Goal: Transaction & Acquisition: Purchase product/service

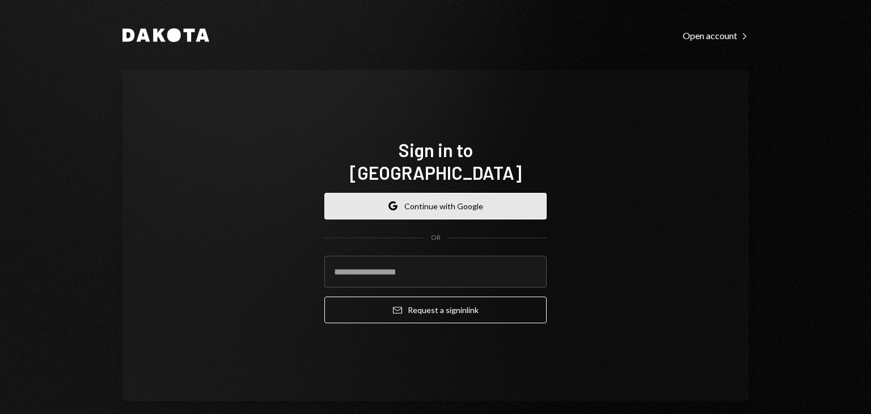
click at [423, 193] on button "Google Continue with Google" at bounding box center [435, 206] width 222 height 27
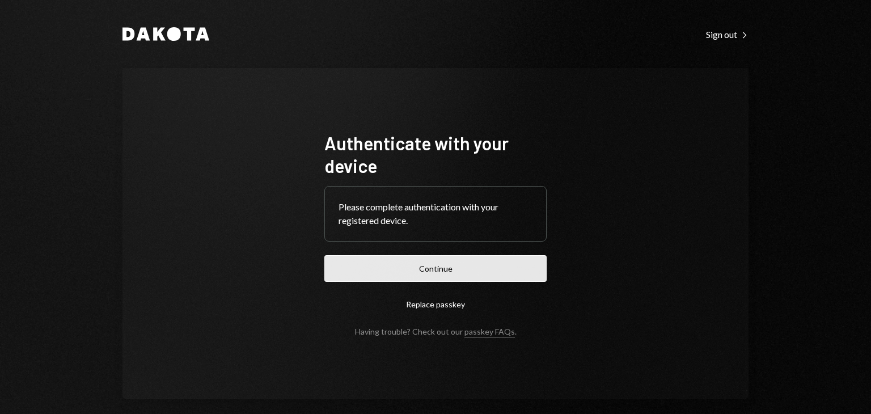
click at [423, 271] on button "Continue" at bounding box center [435, 268] width 222 height 27
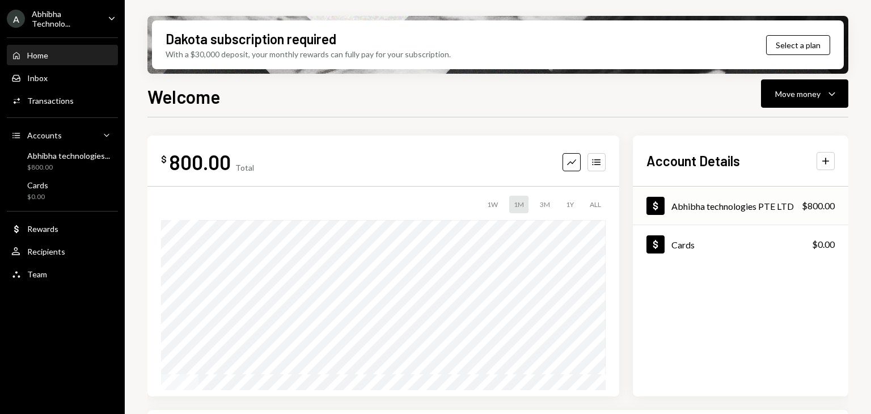
click at [688, 209] on div "Abhibha technologies PTE LTD" at bounding box center [733, 206] width 123 height 11
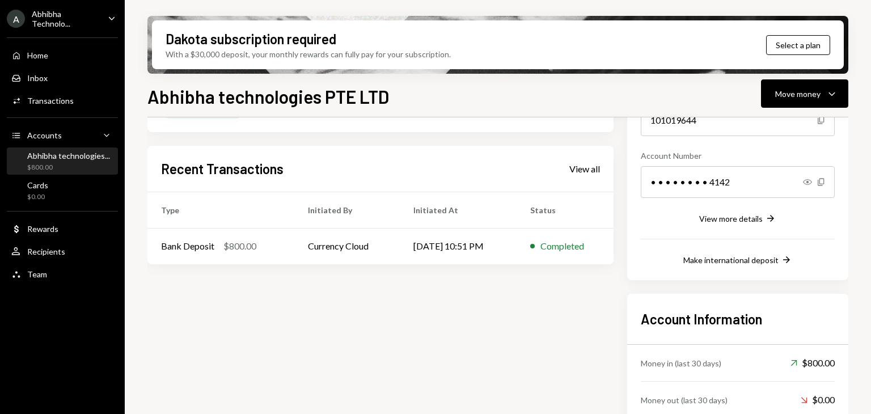
scroll to position [147, 0]
click at [713, 264] on div "Make international deposit" at bounding box center [731, 261] width 95 height 10
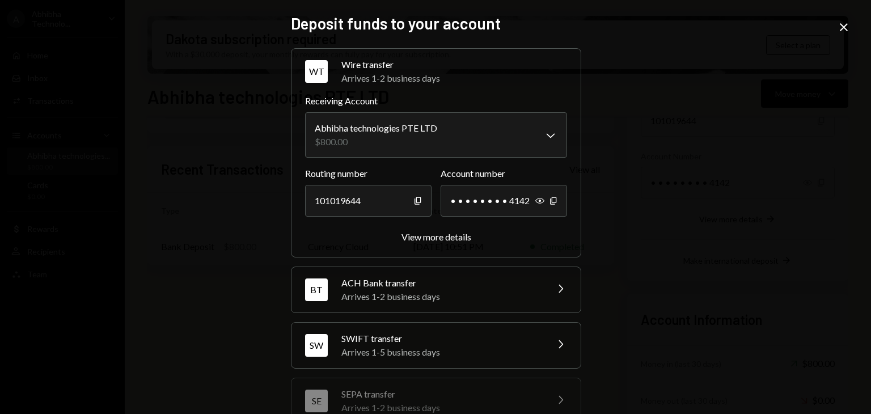
click at [449, 352] on div "Arrives 1-5 business days" at bounding box center [441, 352] width 199 height 14
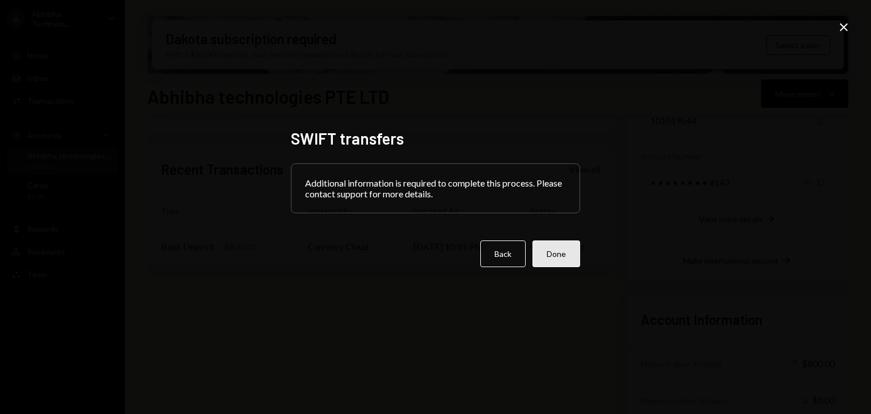
click at [557, 250] on button "Done" at bounding box center [557, 254] width 48 height 27
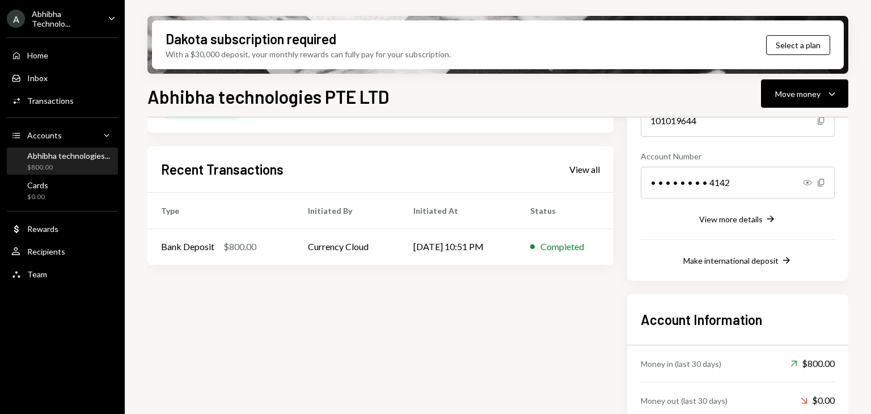
click at [557, 250] on div "Completed" at bounding box center [563, 247] width 44 height 14
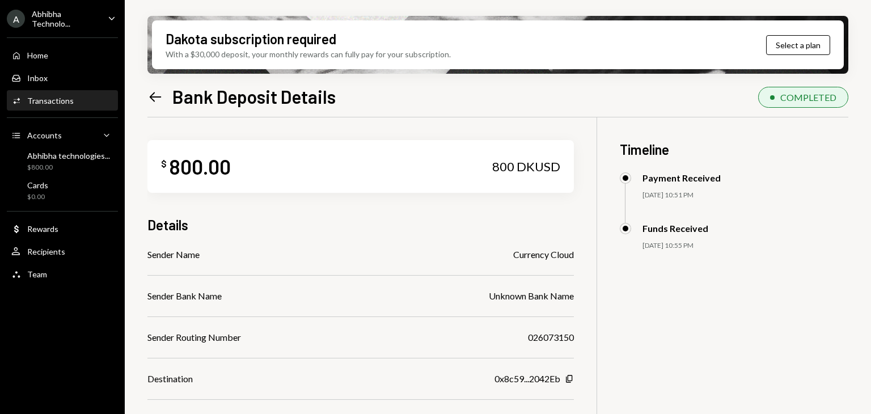
click at [449, 123] on div "$ 800.00 800 DKUSD Details Sender Name Currency Cloud Sender Bank Name Unknown …" at bounding box center [360, 334] width 427 height 434
click at [73, 50] on div "Home Home" at bounding box center [62, 55] width 102 height 10
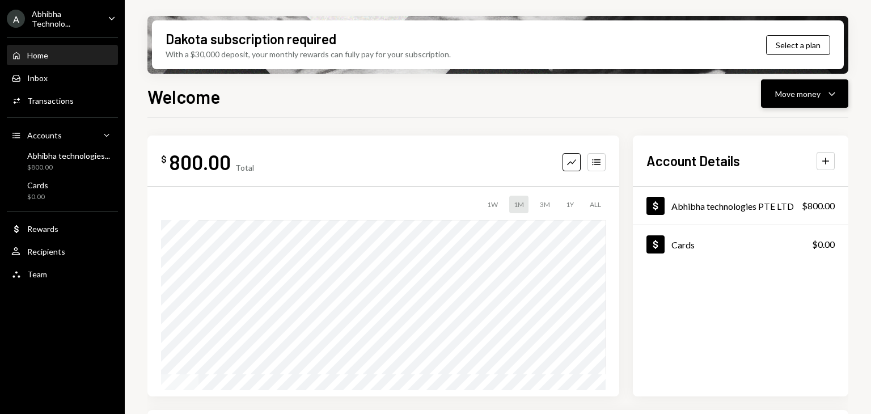
click at [816, 102] on button "Move money Caret Down" at bounding box center [804, 93] width 87 height 28
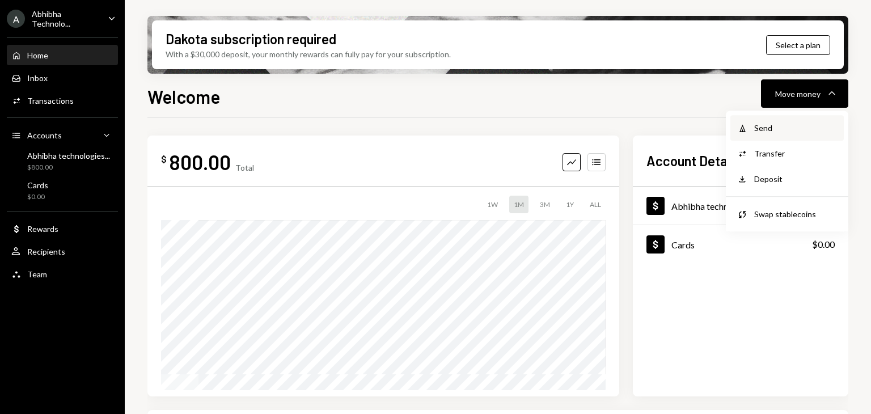
click at [781, 130] on div "Send" at bounding box center [795, 128] width 83 height 12
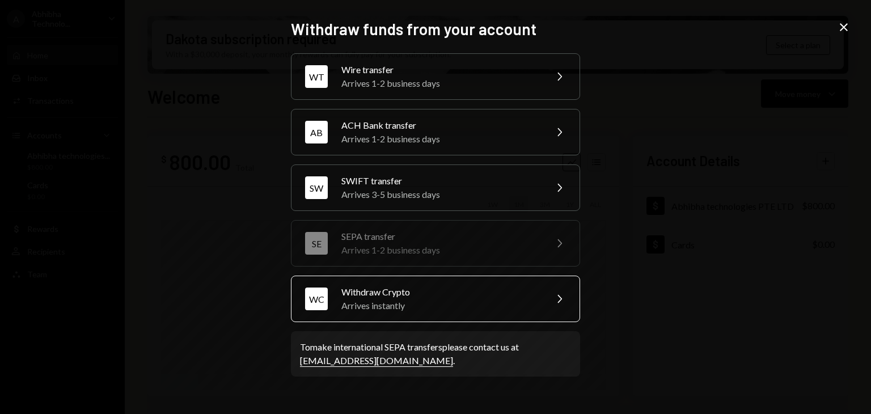
click at [513, 299] on div "Arrives instantly" at bounding box center [440, 306] width 197 height 14
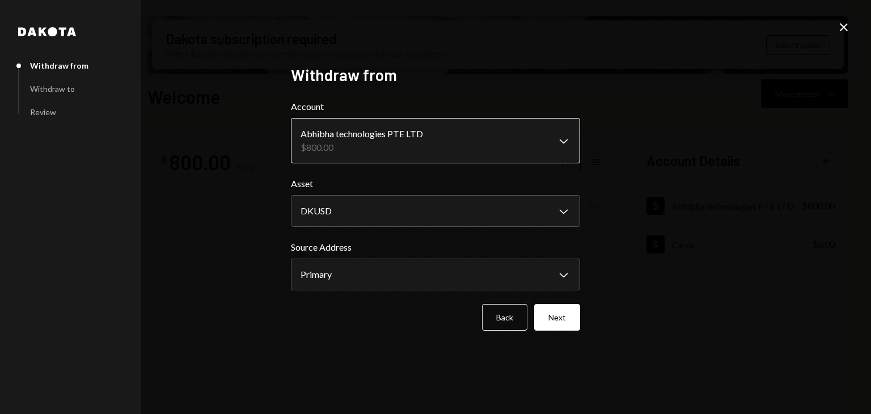
click at [395, 148] on body "**********" at bounding box center [435, 207] width 871 height 414
click at [365, 216] on body "**********" at bounding box center [435, 207] width 871 height 414
click at [557, 326] on button "Next" at bounding box center [557, 317] width 46 height 27
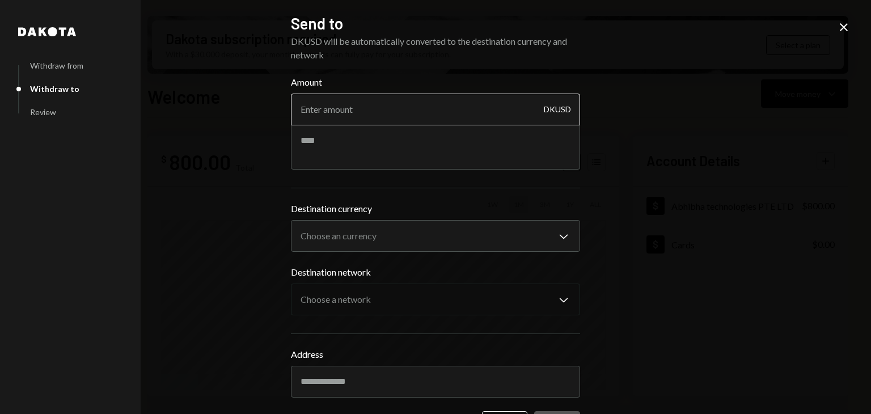
click at [402, 111] on input "Amount" at bounding box center [435, 110] width 289 height 32
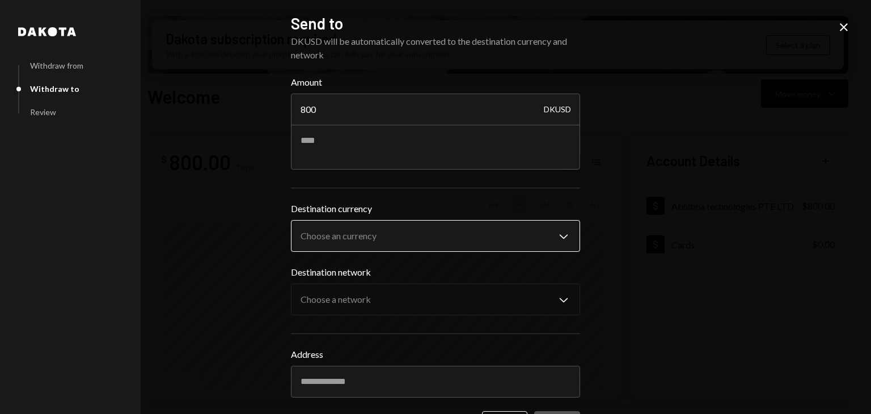
type input "800"
click at [456, 230] on body "**********" at bounding box center [435, 207] width 871 height 414
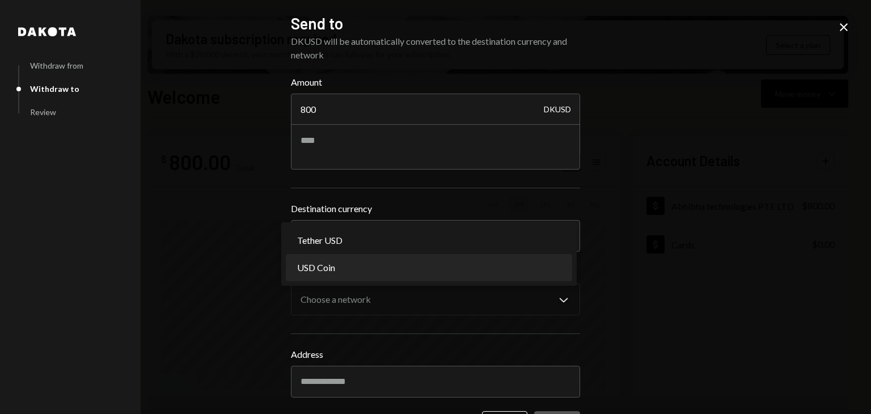
select select "****"
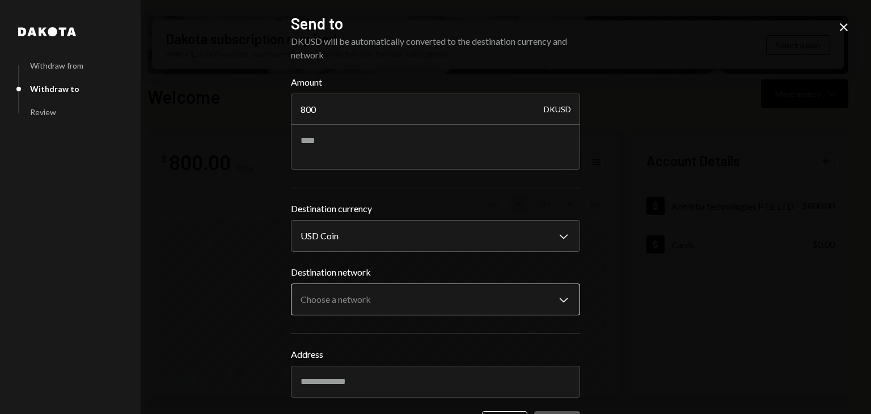
click at [364, 292] on body "**********" at bounding box center [435, 207] width 871 height 414
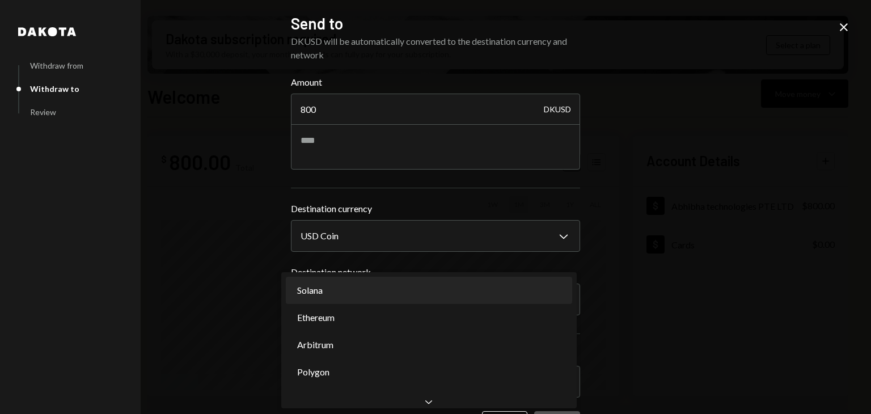
select select "**********"
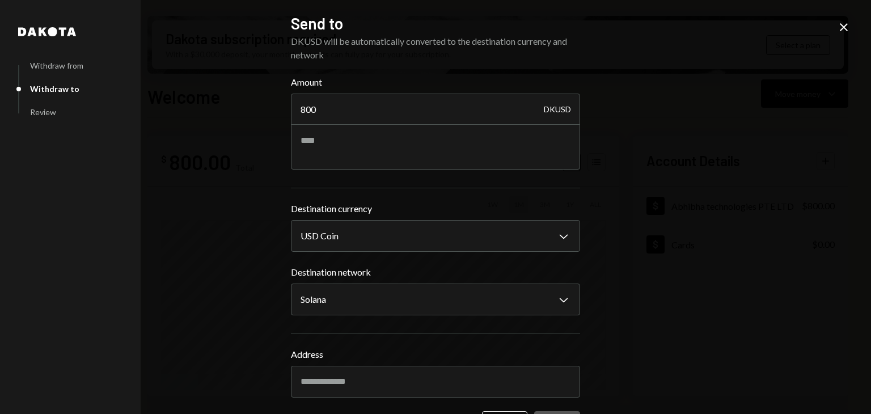
scroll to position [41, 0]
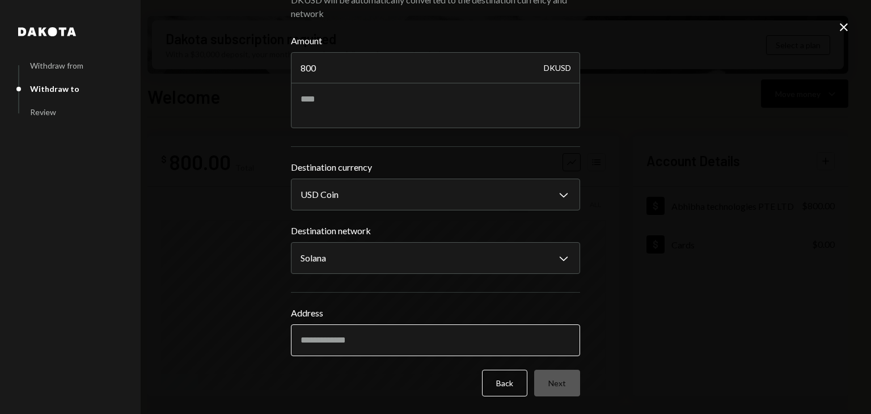
click at [345, 343] on input "Address" at bounding box center [435, 340] width 289 height 32
paste input "**********"
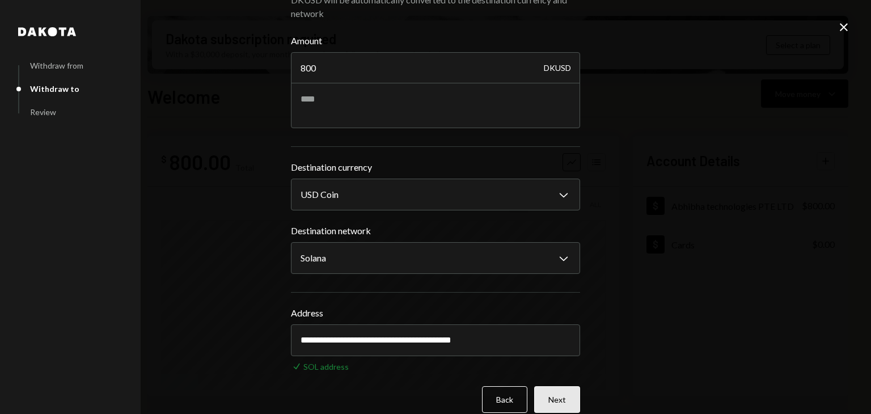
type input "**********"
click at [547, 397] on button "Next" at bounding box center [557, 399] width 46 height 27
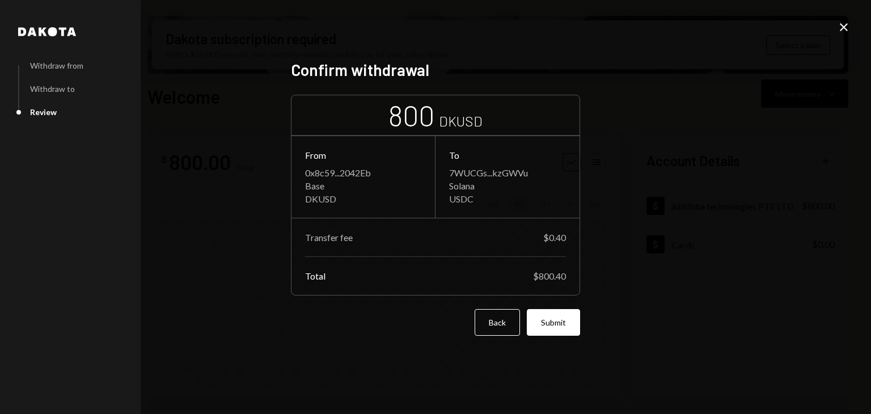
scroll to position [0, 0]
click at [555, 323] on button "Submit" at bounding box center [553, 322] width 53 height 27
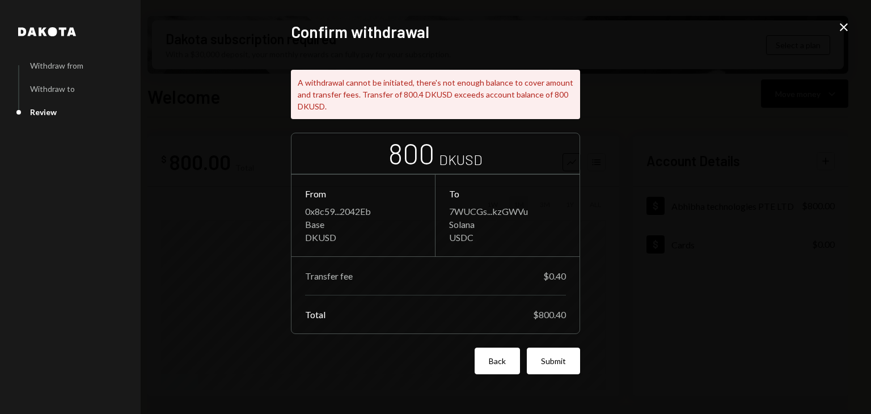
click at [509, 357] on button "Back" at bounding box center [497, 361] width 45 height 27
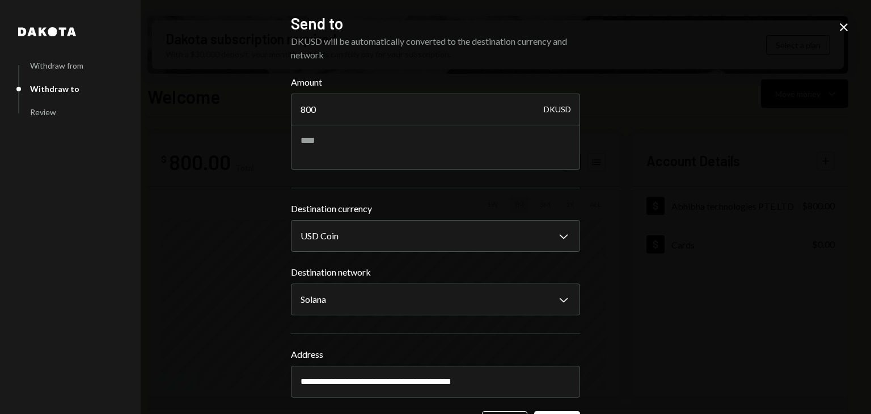
drag, startPoint x: 372, startPoint y: 103, endPoint x: 247, endPoint y: 123, distance: 126.9
click at [247, 123] on div "**********" at bounding box center [435, 207] width 871 height 414
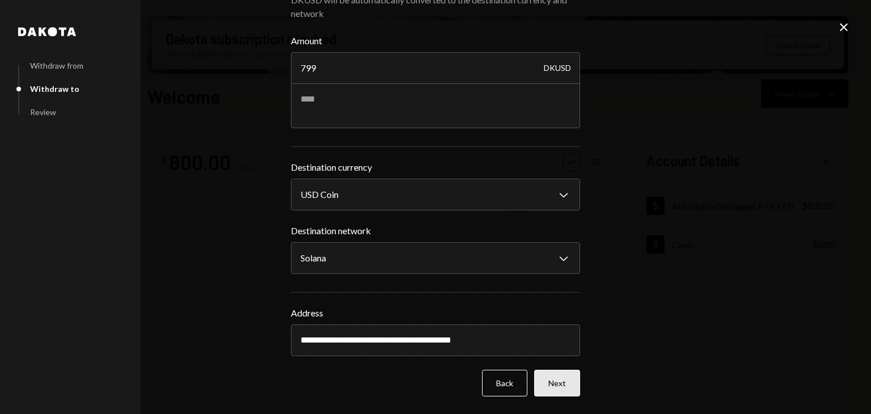
type input "799"
click at [546, 383] on button "Next" at bounding box center [557, 383] width 46 height 27
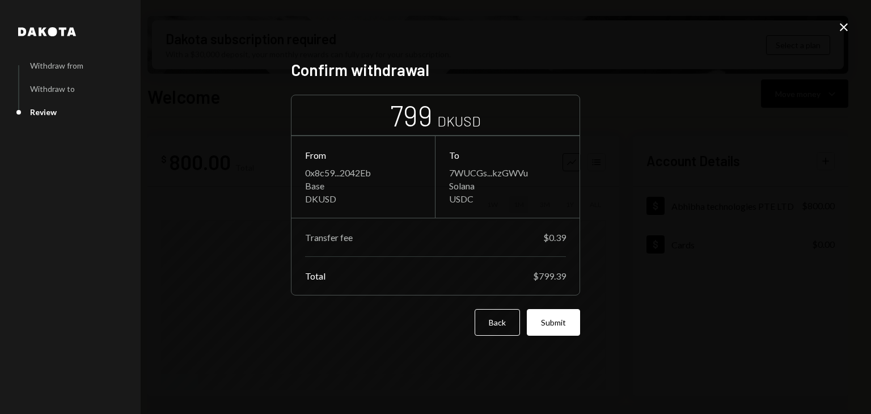
scroll to position [0, 0]
click at [551, 316] on button "Submit" at bounding box center [553, 322] width 53 height 27
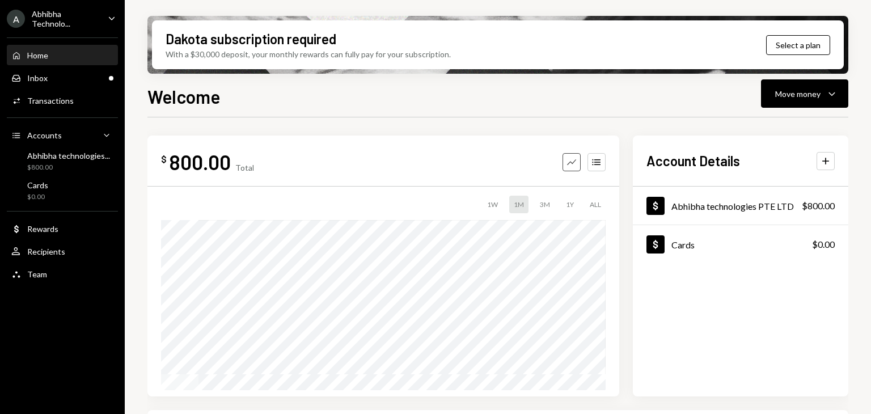
click at [574, 166] on icon "Graph" at bounding box center [571, 162] width 11 height 11
click at [599, 166] on icon "Accounts" at bounding box center [596, 162] width 11 height 11
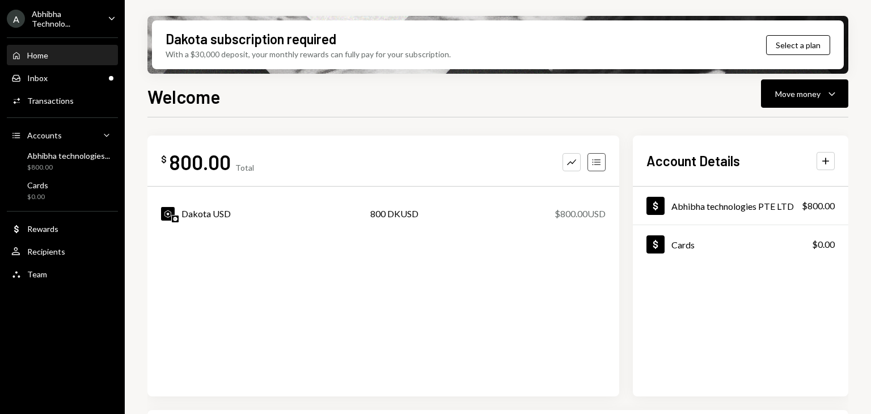
click at [599, 166] on icon "Accounts" at bounding box center [596, 162] width 11 height 11
click at [184, 213] on div "Dakota USD" at bounding box center [206, 214] width 49 height 14
click at [170, 216] on img at bounding box center [168, 214] width 14 height 14
click at [62, 171] on div "$800.00" at bounding box center [68, 168] width 83 height 10
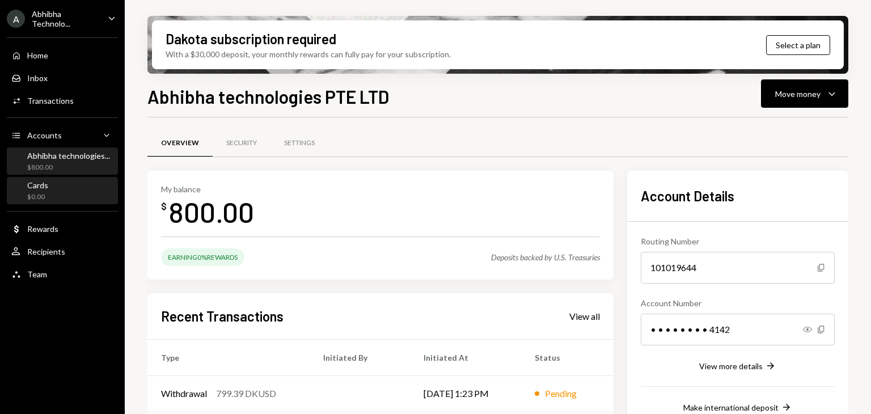
click at [60, 200] on div "Cards $0.00" at bounding box center [62, 191] width 102 height 22
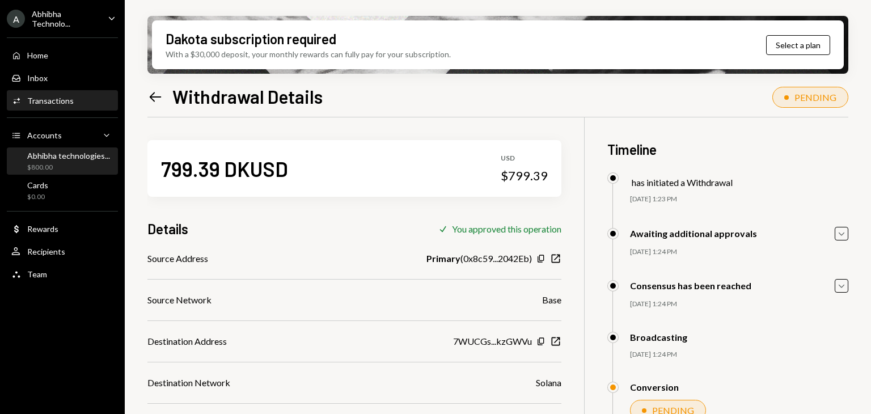
click at [56, 151] on div "Abhibha technologies..." at bounding box center [68, 156] width 83 height 10
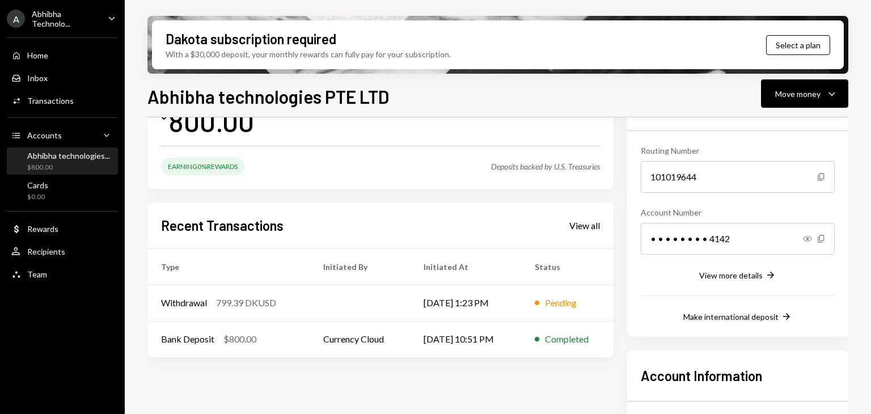
scroll to position [92, 0]
click at [241, 302] on div "799.39 DKUSD" at bounding box center [246, 302] width 60 height 14
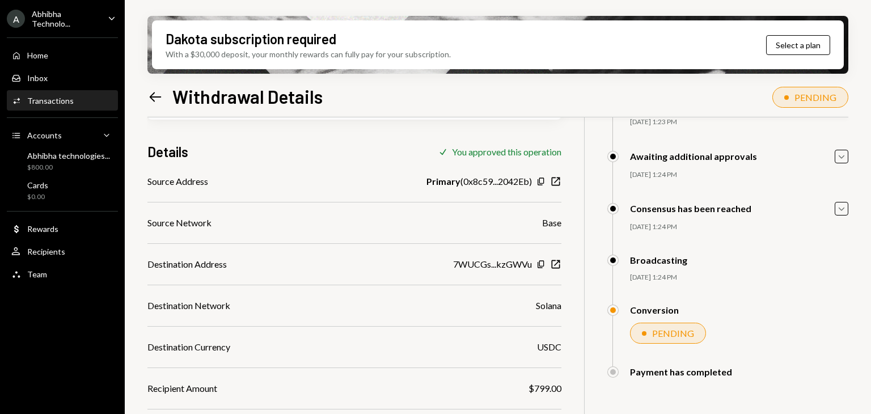
scroll to position [197, 0]
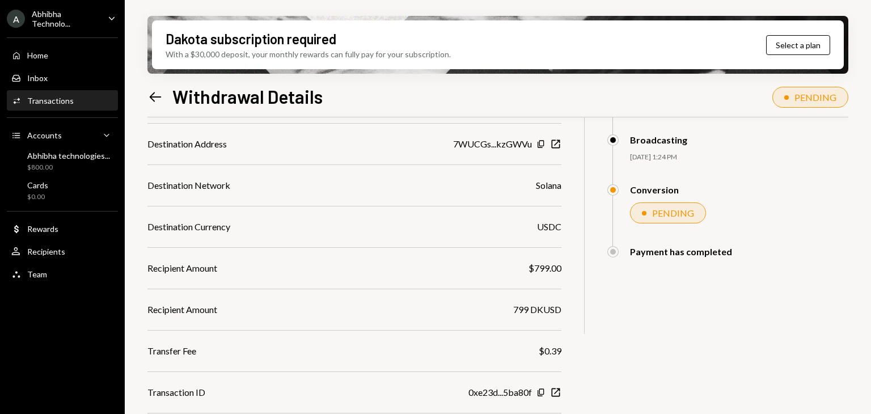
click at [648, 315] on div "799.39 DKUSD USD $799.39 Details Check You approved this operation Source Addre…" at bounding box center [497, 180] width 701 height 521
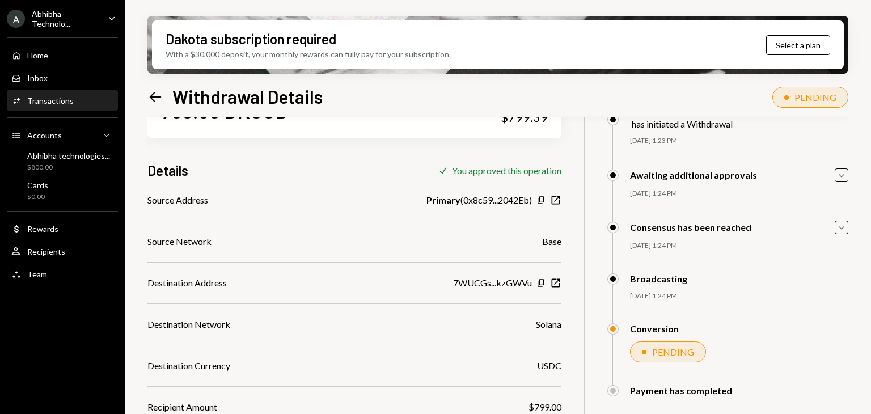
scroll to position [60, 0]
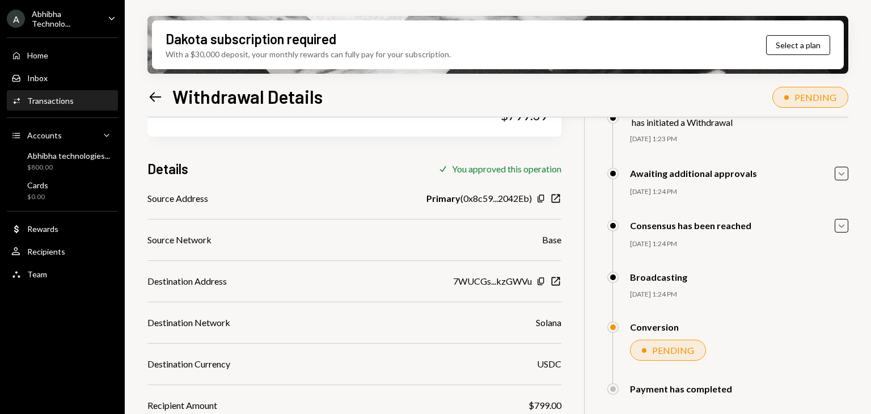
click at [592, 324] on div "799.39 DKUSD USD $799.39 Details Check You approved this operation Source Addre…" at bounding box center [497, 317] width 701 height 521
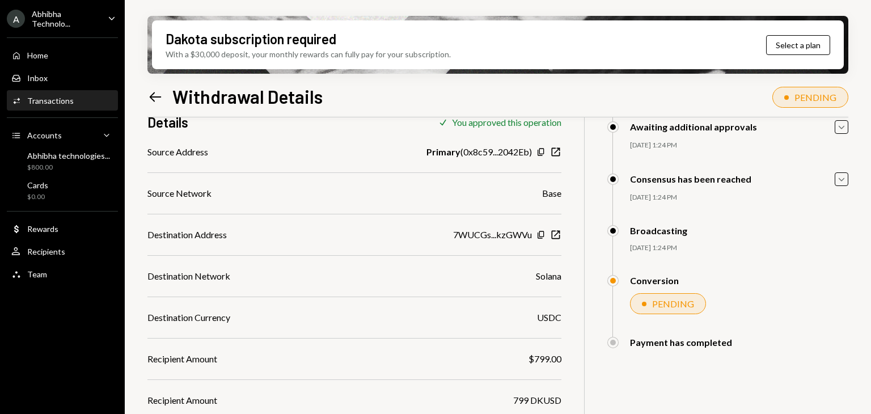
scroll to position [108, 0]
click at [602, 249] on div "799.39 DKUSD USD $799.39 Details Check You approved this operation Source Addre…" at bounding box center [497, 270] width 701 height 521
click at [588, 293] on div "799.39 DKUSD USD $799.39 Details Check You approved this operation Source Addre…" at bounding box center [497, 270] width 701 height 521
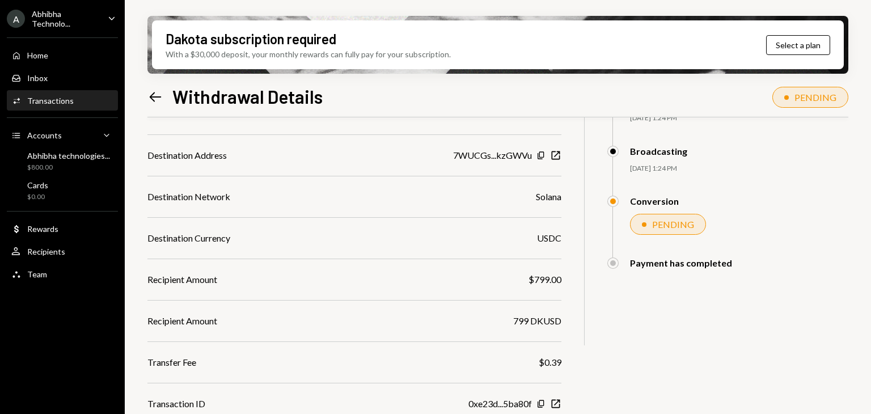
scroll to position [197, 0]
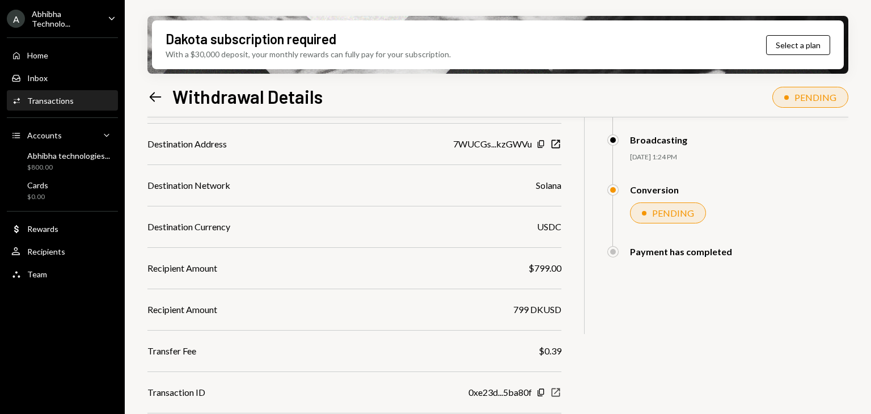
click at [554, 391] on icon "New Window" at bounding box center [555, 392] width 11 height 11
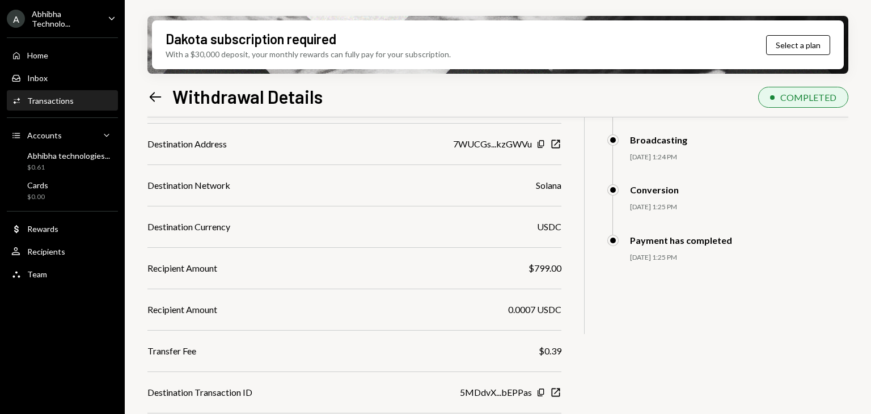
scroll to position [0, 0]
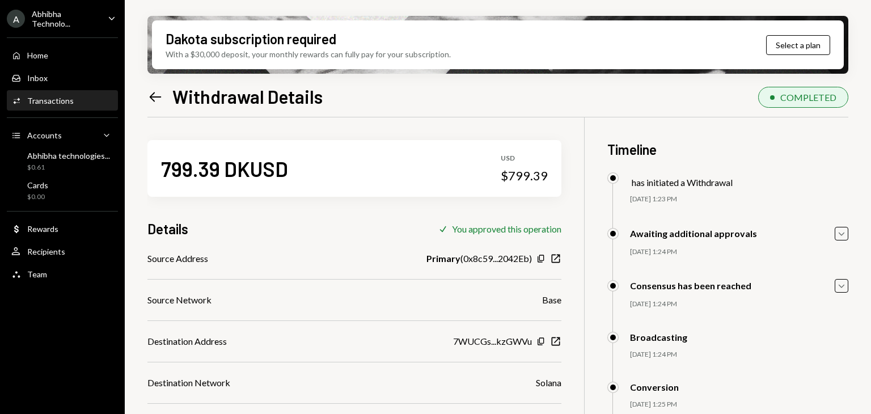
click at [577, 106] on div "Left Arrow Withdrawal Details COMPLETED" at bounding box center [497, 95] width 701 height 25
